Goal: Task Accomplishment & Management: Manage account settings

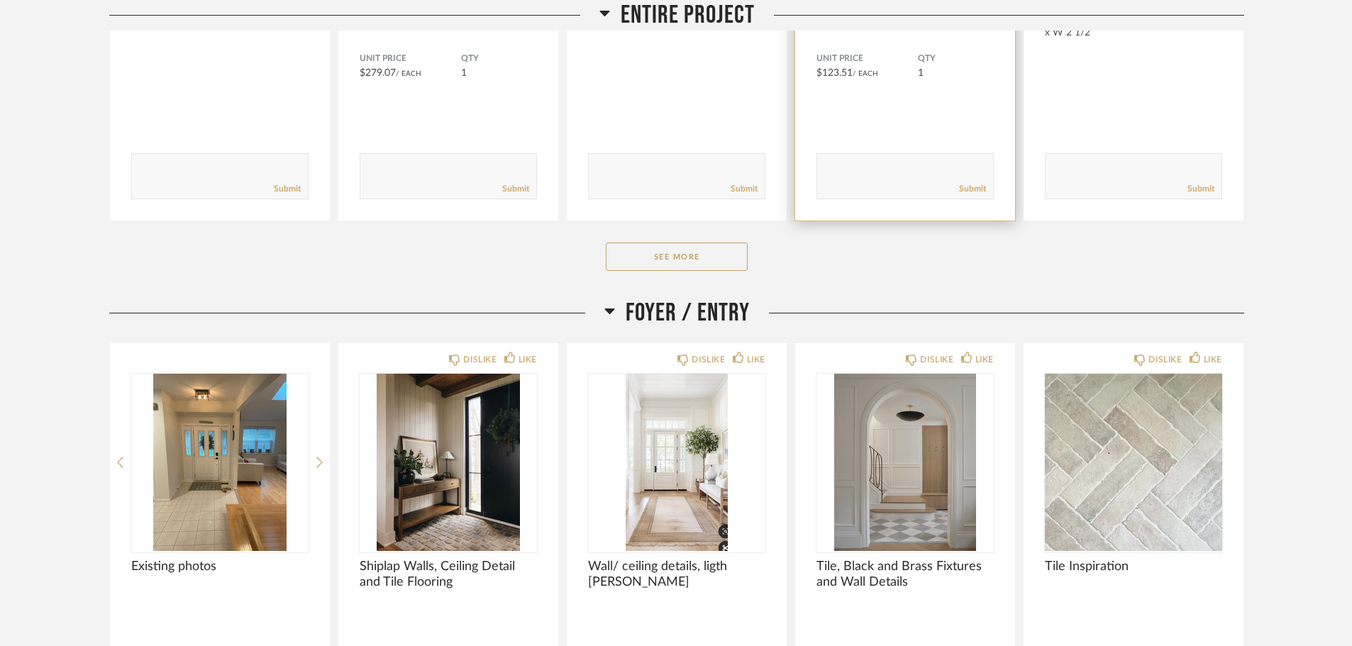
scroll to position [496, 0]
click at [702, 250] on button "See More" at bounding box center [677, 256] width 142 height 28
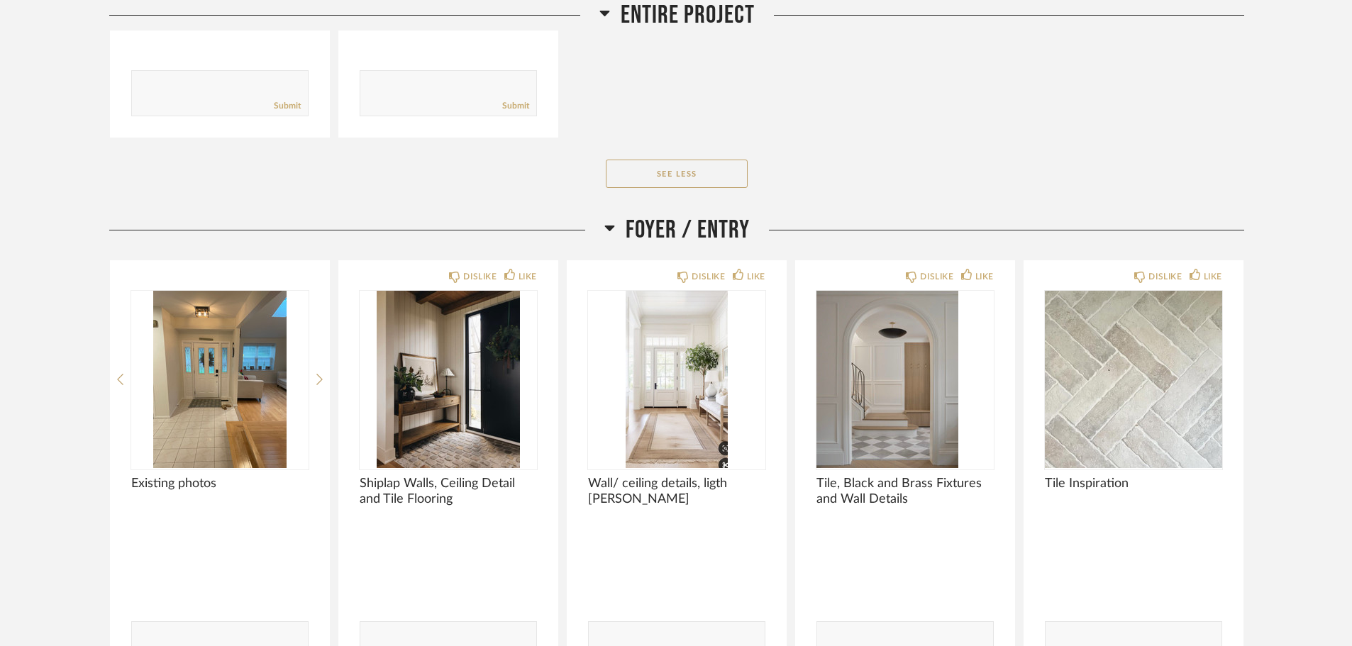
scroll to position [2553, 0]
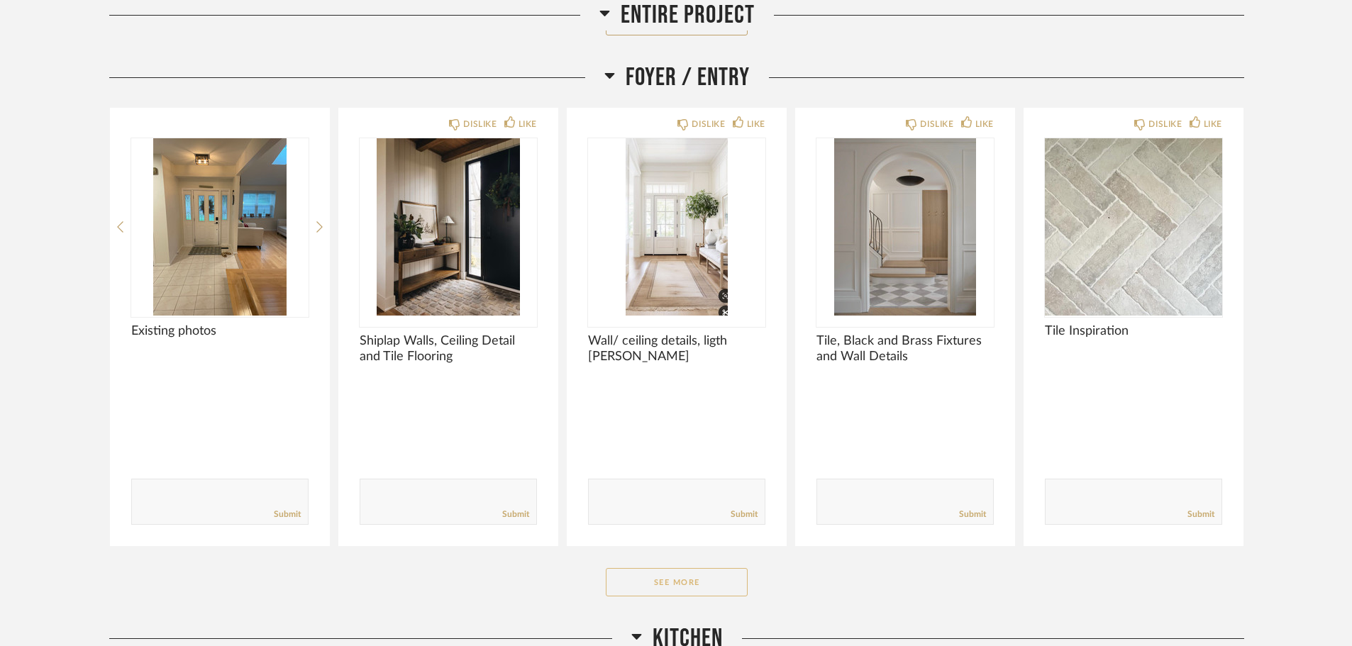
click at [692, 591] on button "See More" at bounding box center [677, 582] width 142 height 28
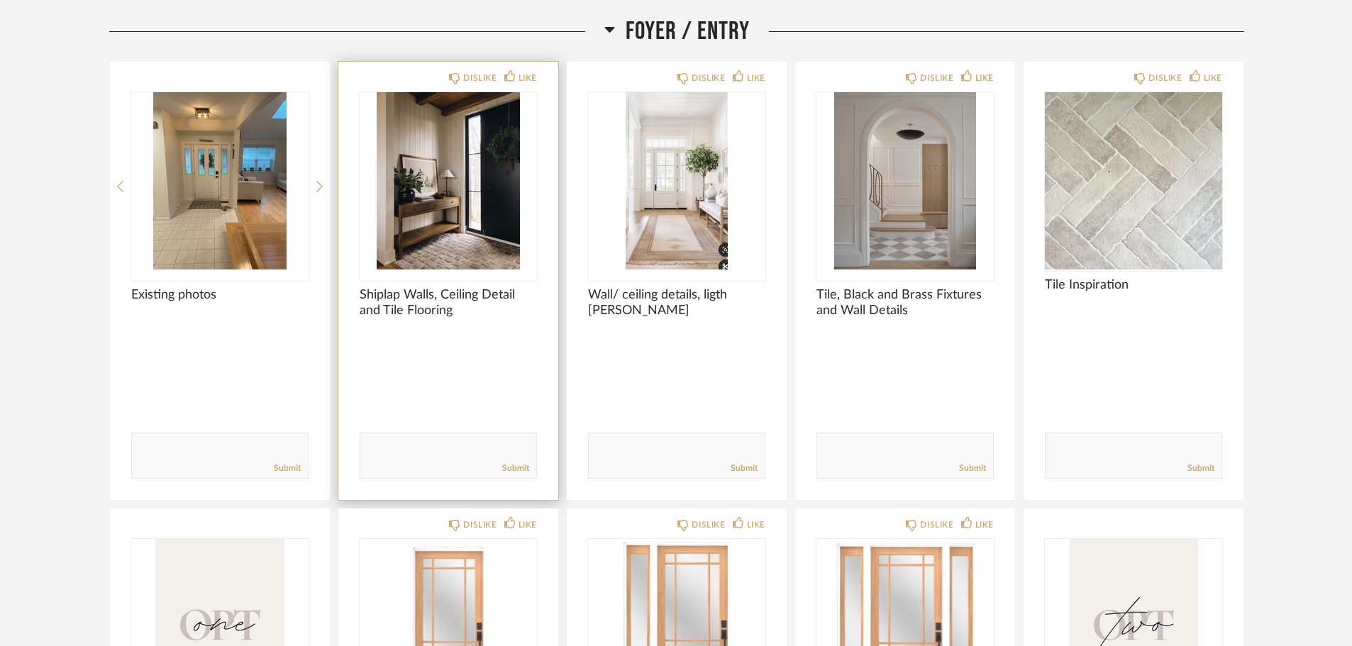
scroll to position [2624, 0]
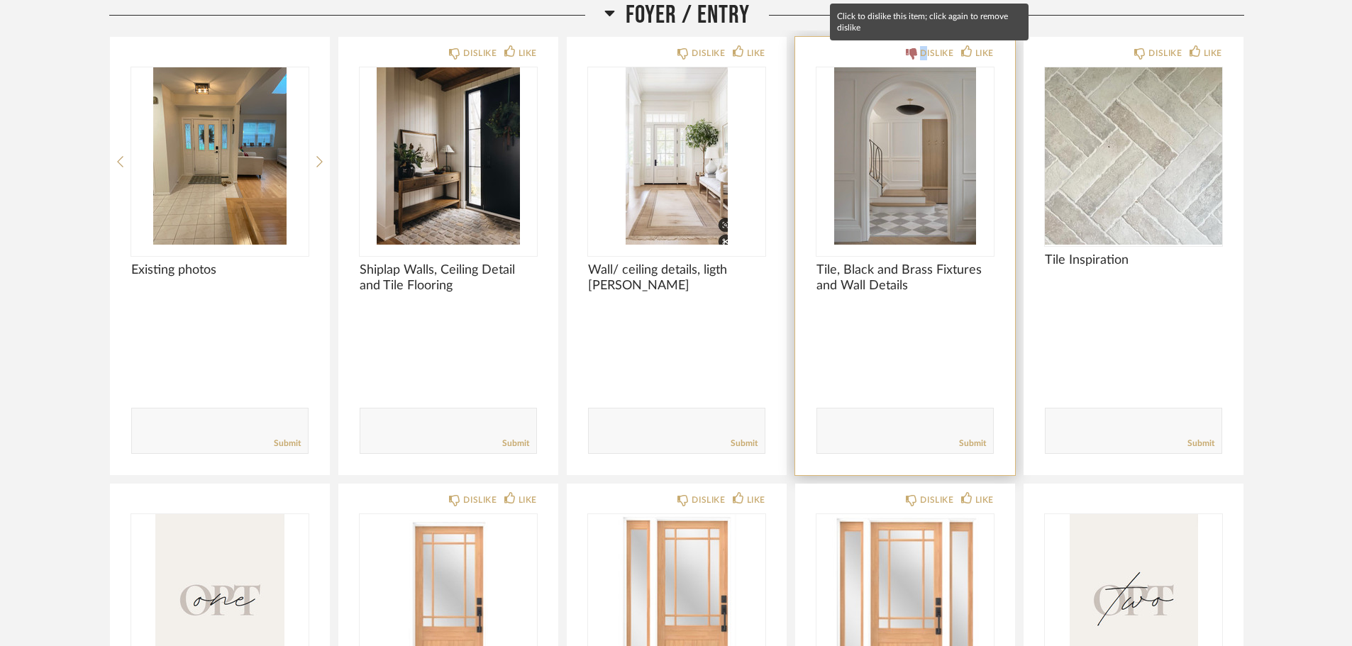
click at [923, 54] on div "DISLIKE" at bounding box center [936, 53] width 33 height 14
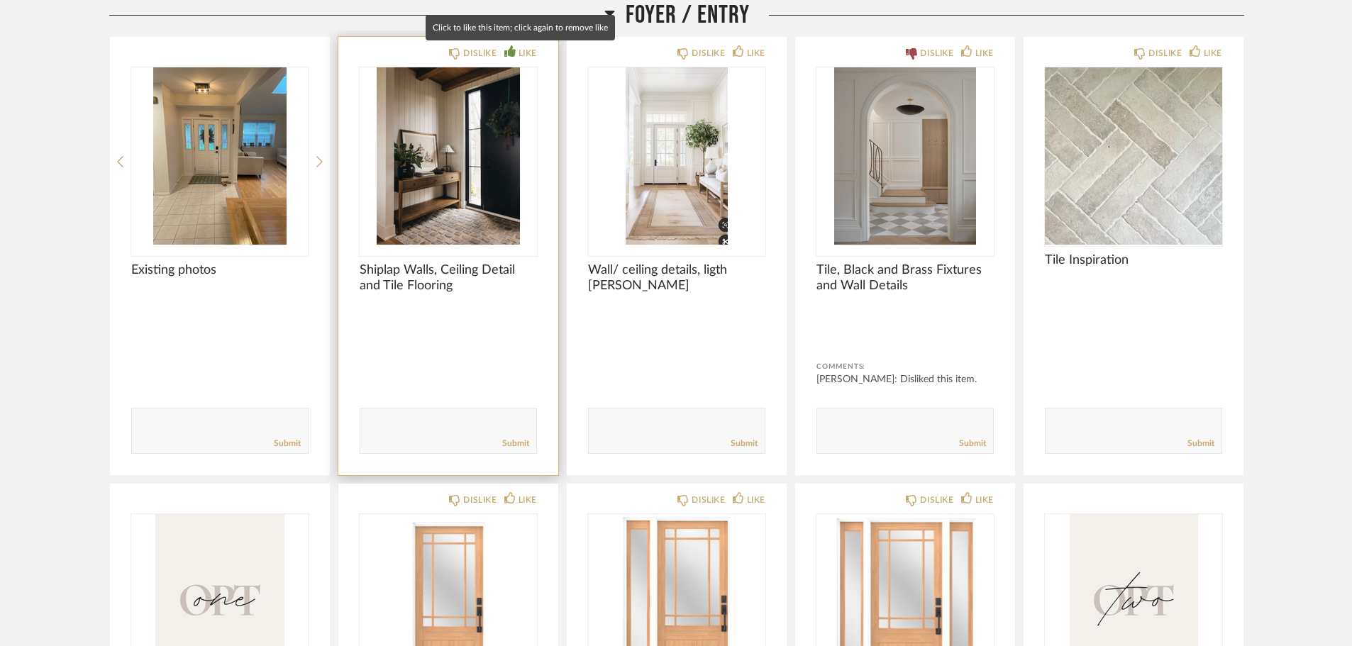
click at [518, 53] on div "LIKE" at bounding box center [527, 53] width 18 height 14
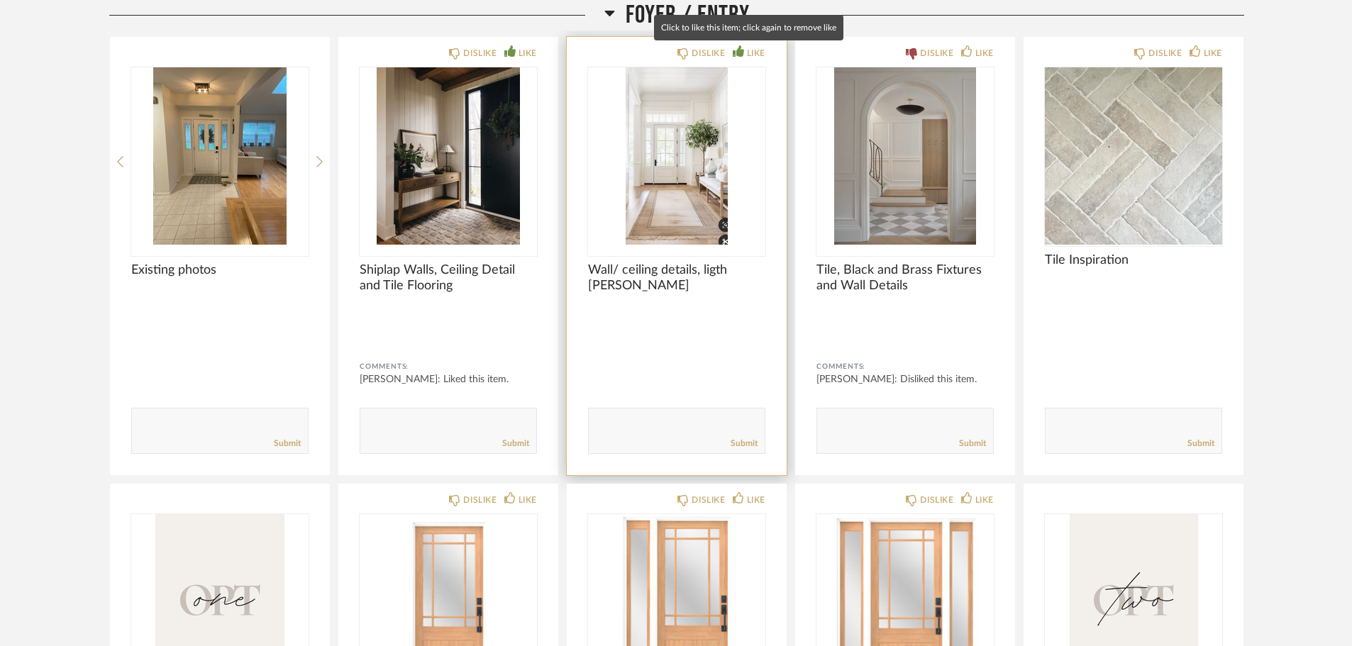
click at [752, 52] on div "LIKE" at bounding box center [756, 53] width 18 height 14
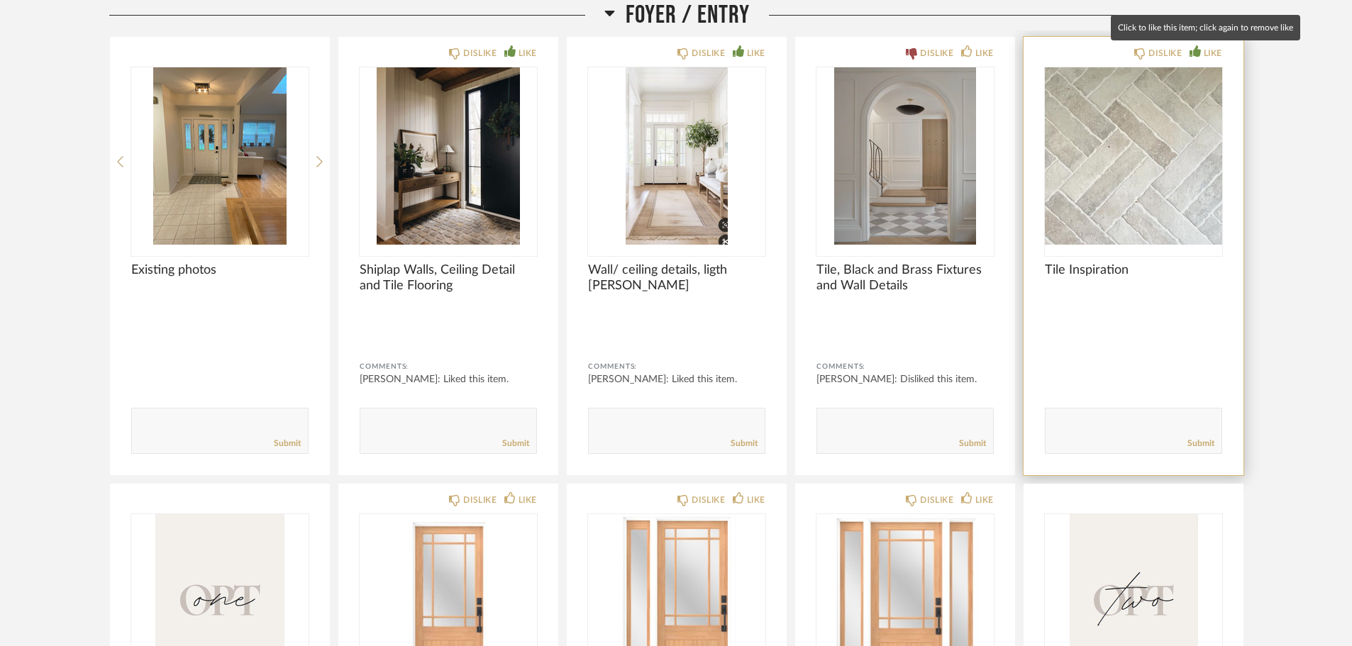
click at [1209, 52] on div "LIKE" at bounding box center [1213, 53] width 18 height 14
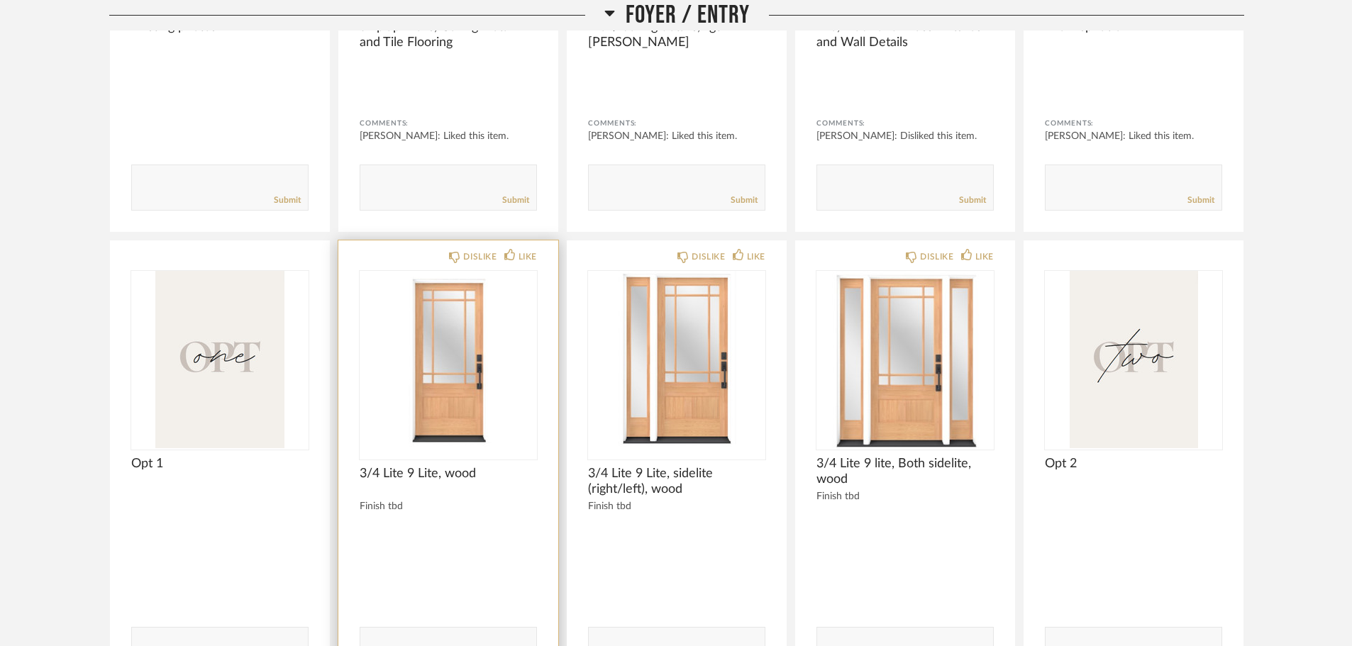
scroll to position [2908, 0]
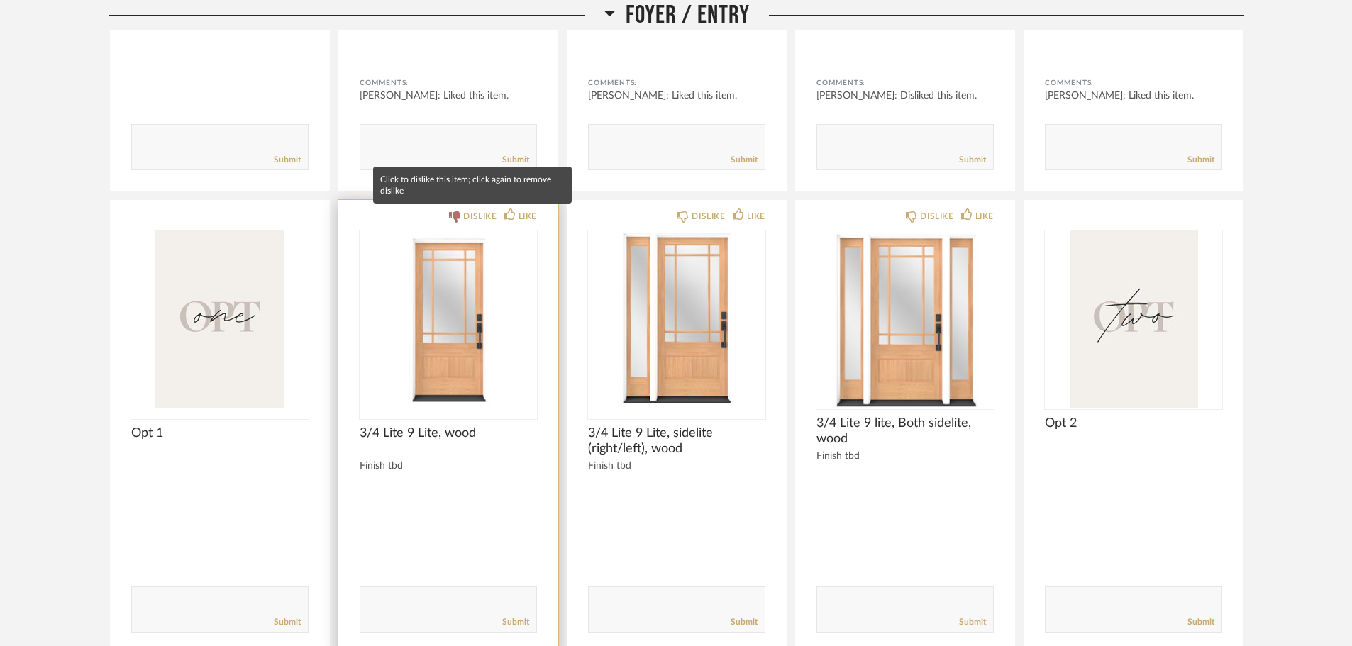
click at [474, 213] on div "DISLIKE" at bounding box center [479, 216] width 33 height 14
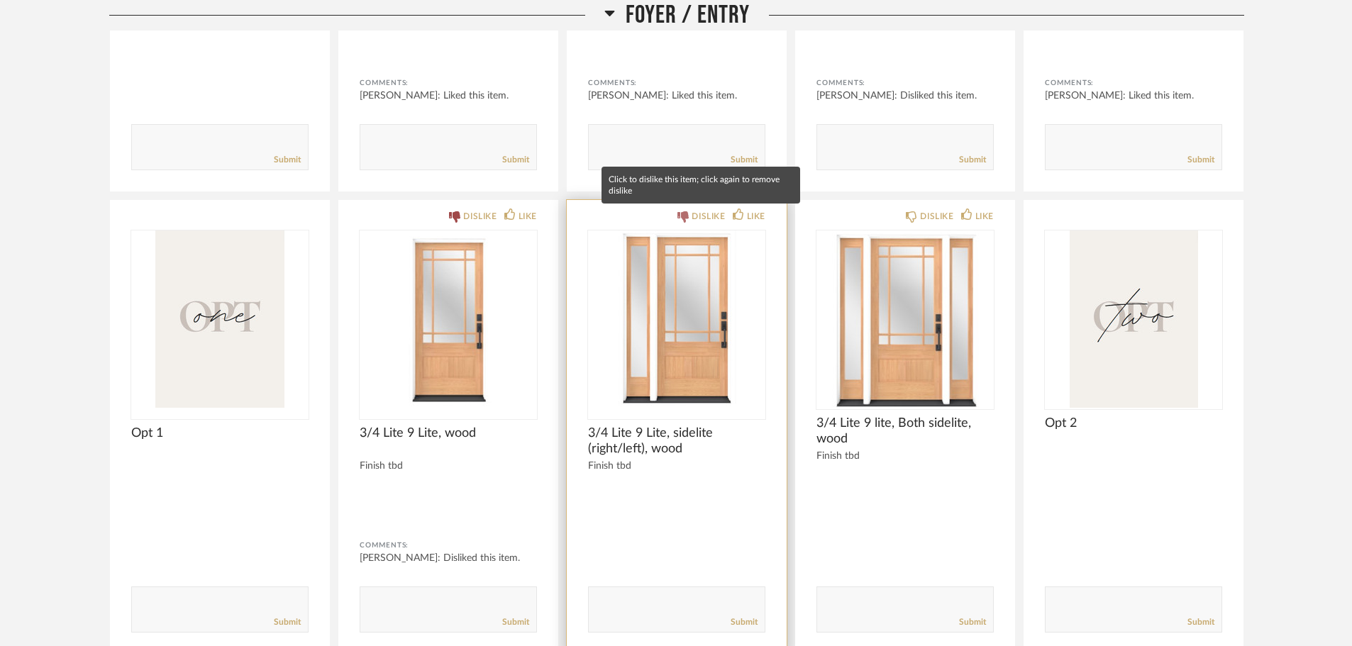
click at [701, 216] on div "DISLIKE" at bounding box center [708, 216] width 33 height 14
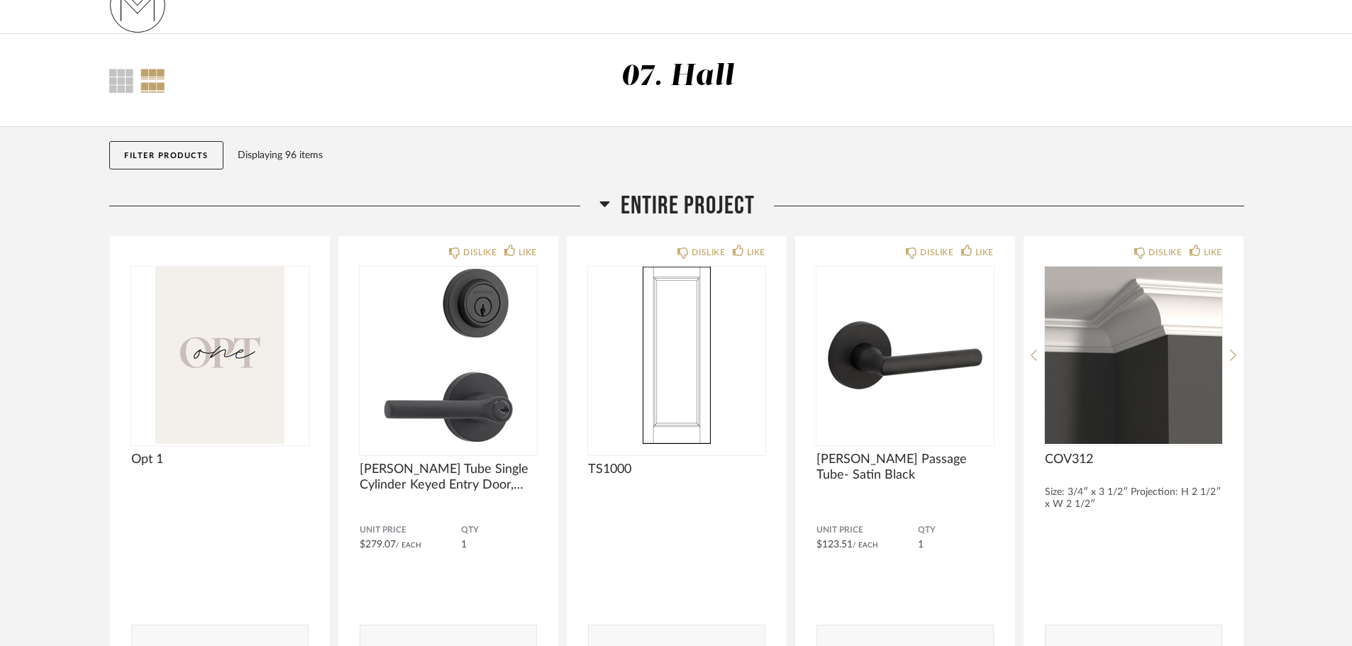
scroll to position [0, 0]
